Goal: Navigation & Orientation: Find specific page/section

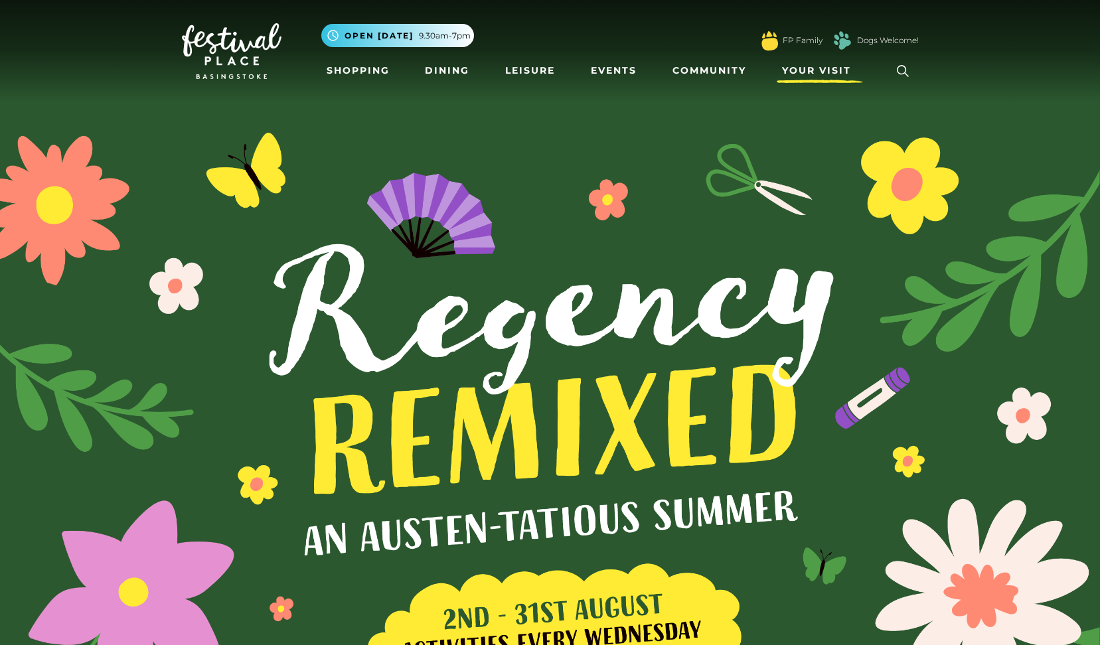
click at [825, 72] on span "Your Visit" at bounding box center [816, 71] width 69 height 14
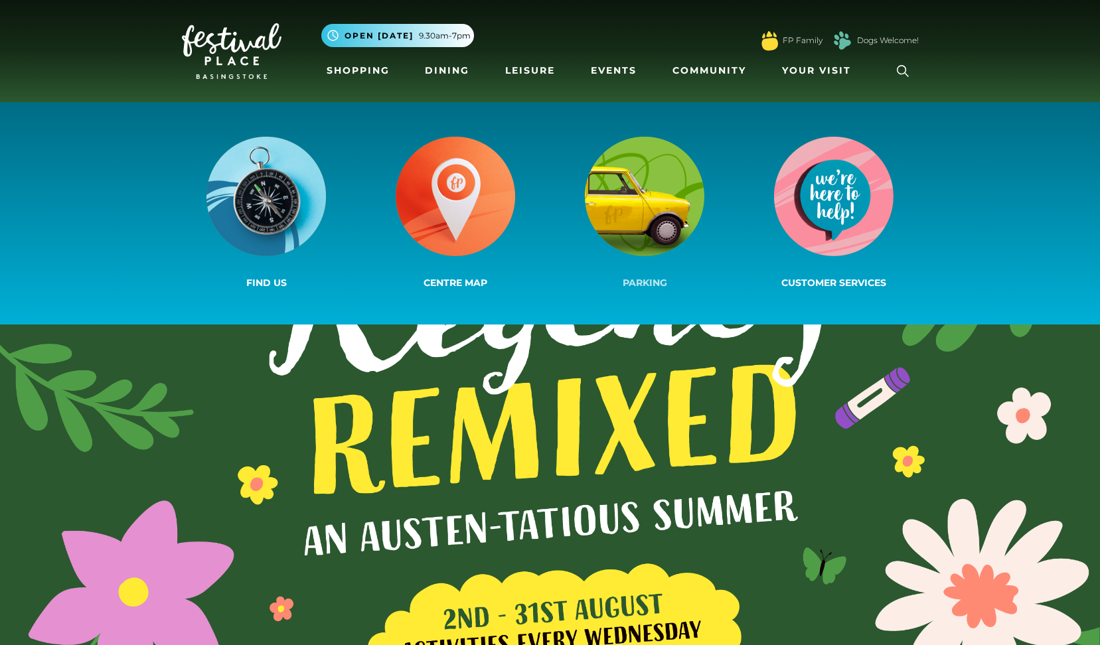
click at [607, 200] on img at bounding box center [644, 196] width 119 height 119
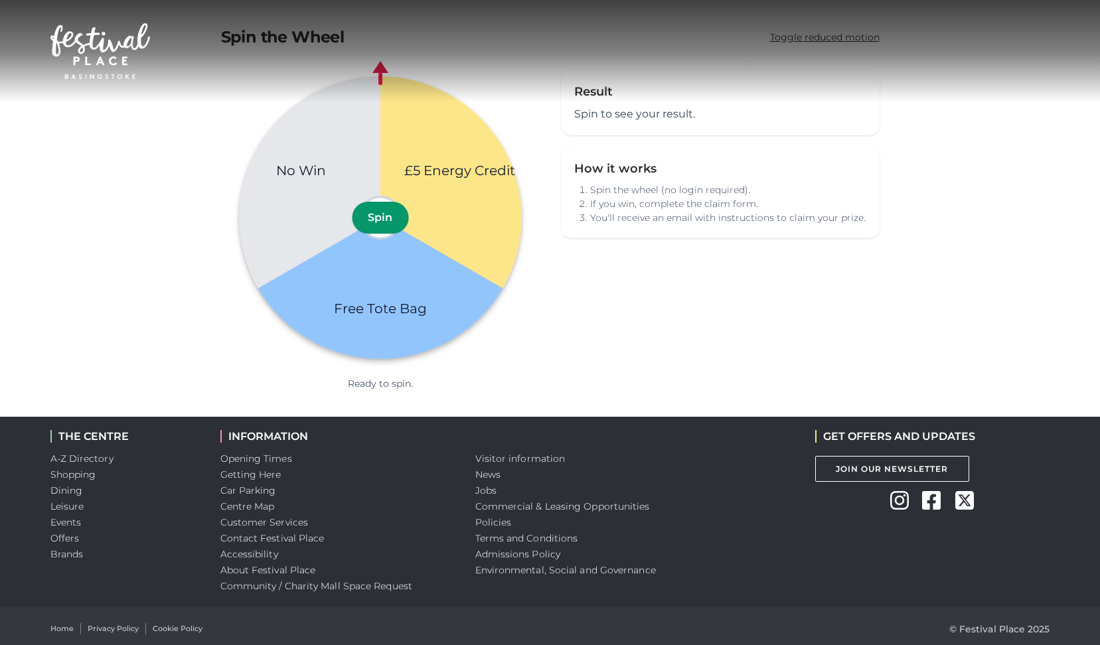
scroll to position [5, 0]
